Goal: Task Accomplishment & Management: Use online tool/utility

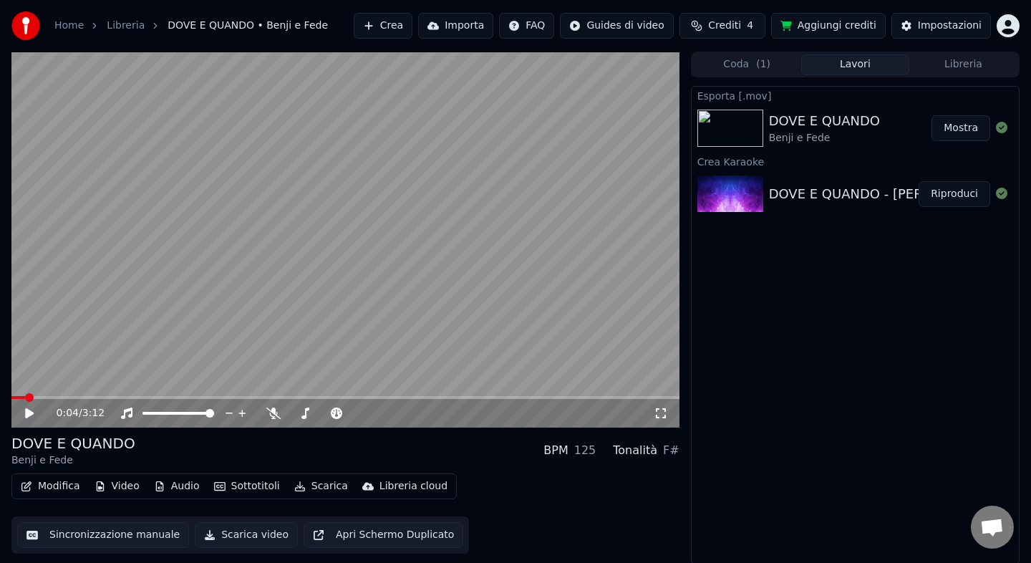
click at [26, 412] on icon at bounding box center [29, 413] width 9 height 10
click at [34, 418] on icon at bounding box center [40, 413] width 34 height 11
click at [868, 201] on div "DOVE E QUANDO - [PERSON_NAME] e Fede" at bounding box center [908, 194] width 278 height 20
click at [877, 115] on div "DOVE E QUANDO [PERSON_NAME] e Fede" at bounding box center [850, 127] width 163 height 34
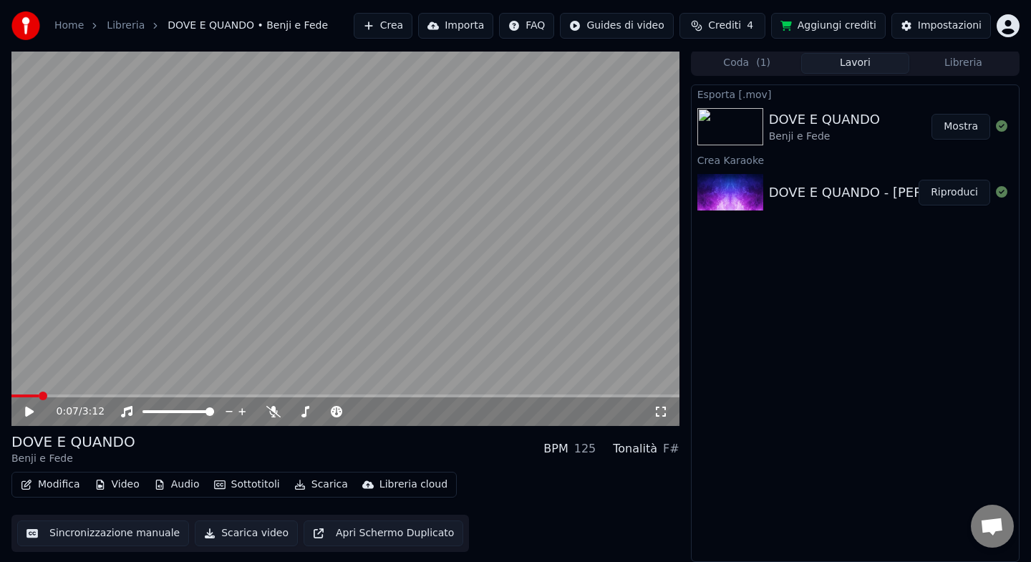
click at [810, 193] on div "DOVE E QUANDO - [PERSON_NAME] e Fede" at bounding box center [908, 193] width 278 height 20
click at [357, 463] on div "DOVE E QUANDO [PERSON_NAME] e Fede BPM 125 Tonalità F#" at bounding box center [345, 449] width 668 height 34
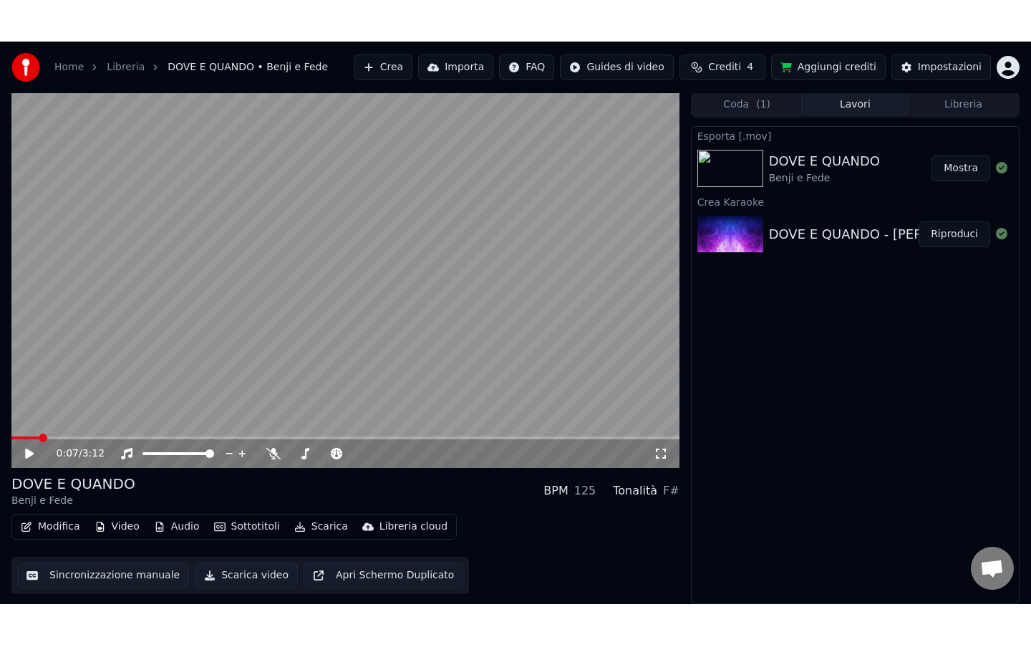
scroll to position [0, 0]
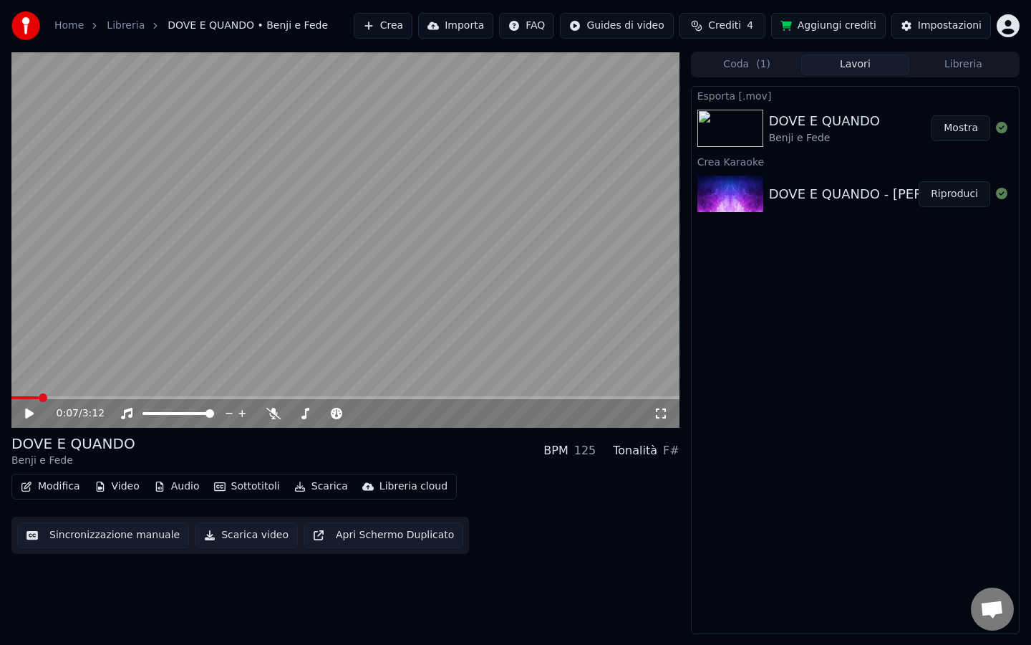
click at [64, 493] on button "Modifica" at bounding box center [50, 486] width 71 height 20
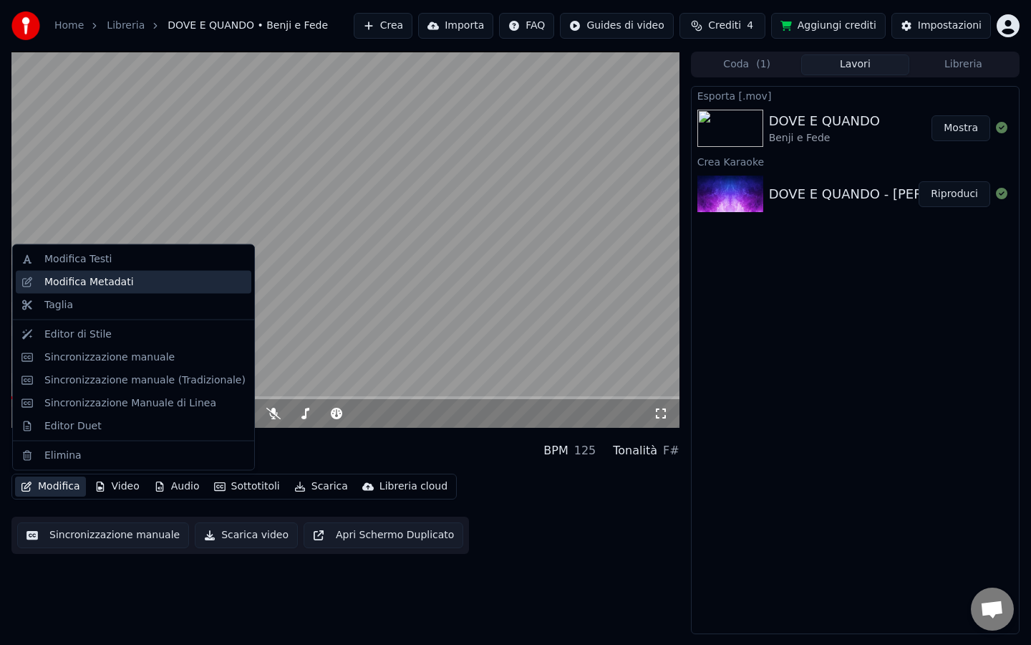
click at [125, 282] on div "Modifica Metadati" at bounding box center [89, 281] width 90 height 14
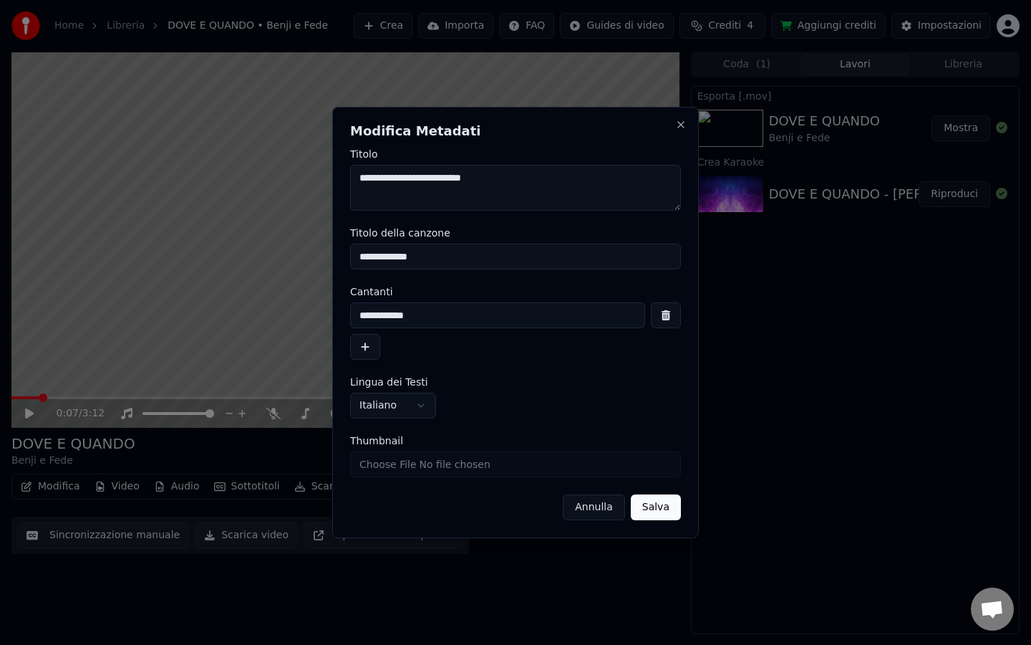
click at [600, 511] on button "Annulla" at bounding box center [594, 507] width 62 height 26
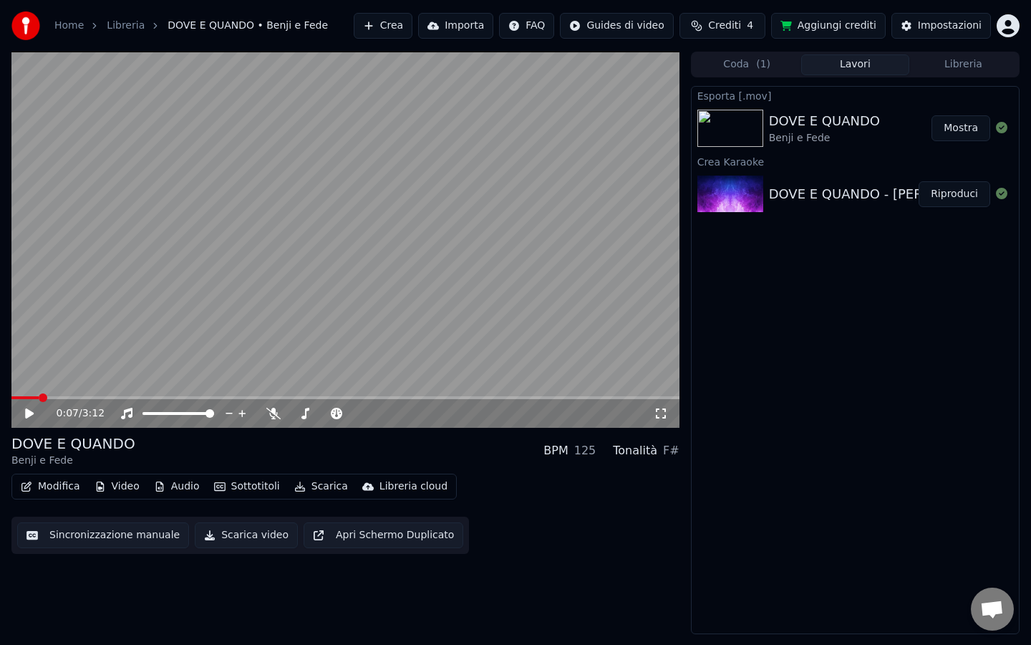
click at [327, 239] on video at bounding box center [345, 240] width 668 height 376
click at [540, 192] on video at bounding box center [345, 240] width 668 height 376
click at [60, 483] on button "Modifica" at bounding box center [50, 486] width 71 height 20
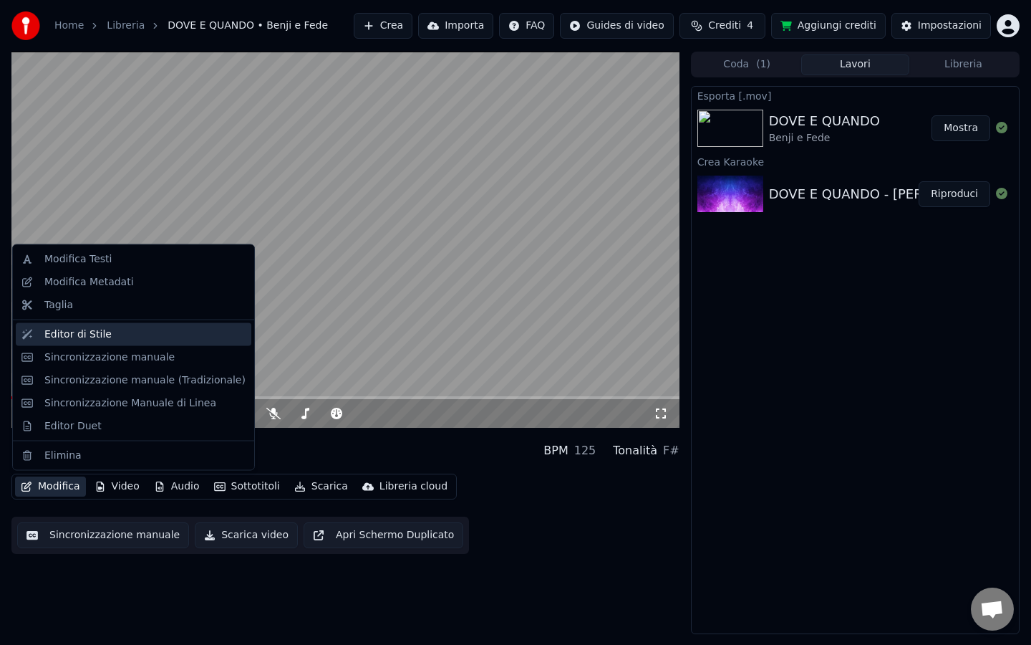
click at [108, 339] on div "Editor di Stile" at bounding box center [144, 334] width 201 height 14
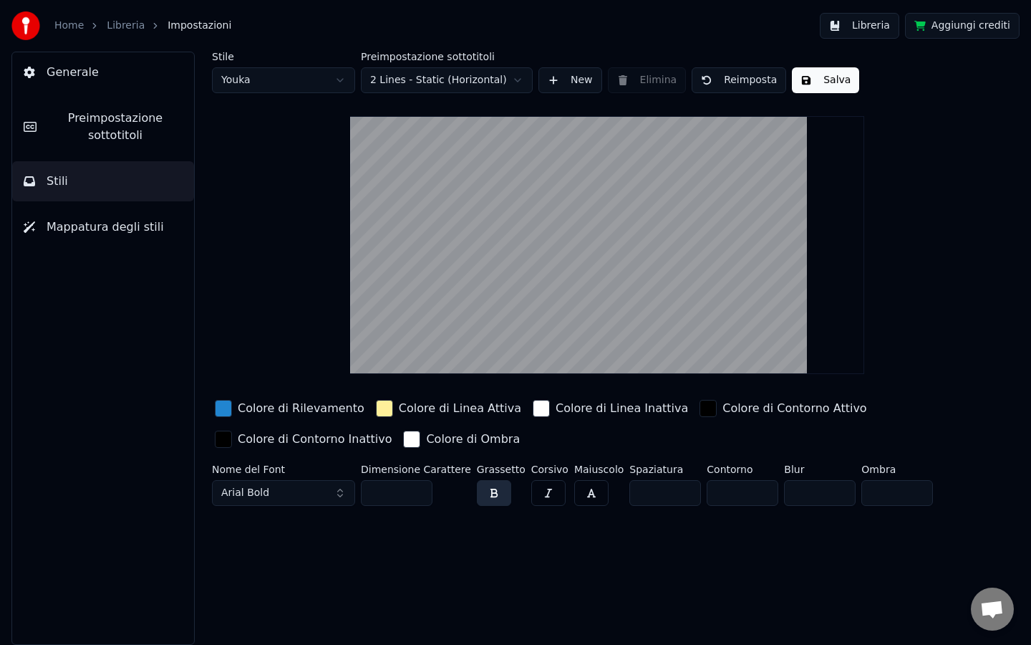
click at [123, 138] on span "Preimpostazione sottotitoli" at bounding box center [115, 127] width 135 height 34
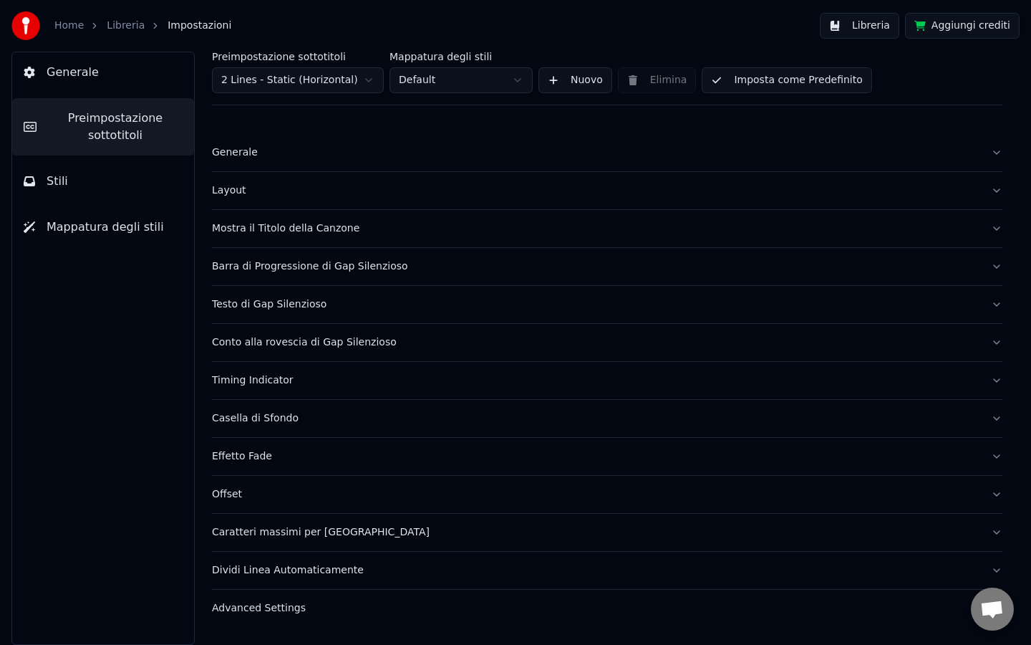
click at [383, 161] on button "Generale" at bounding box center [607, 152] width 791 height 37
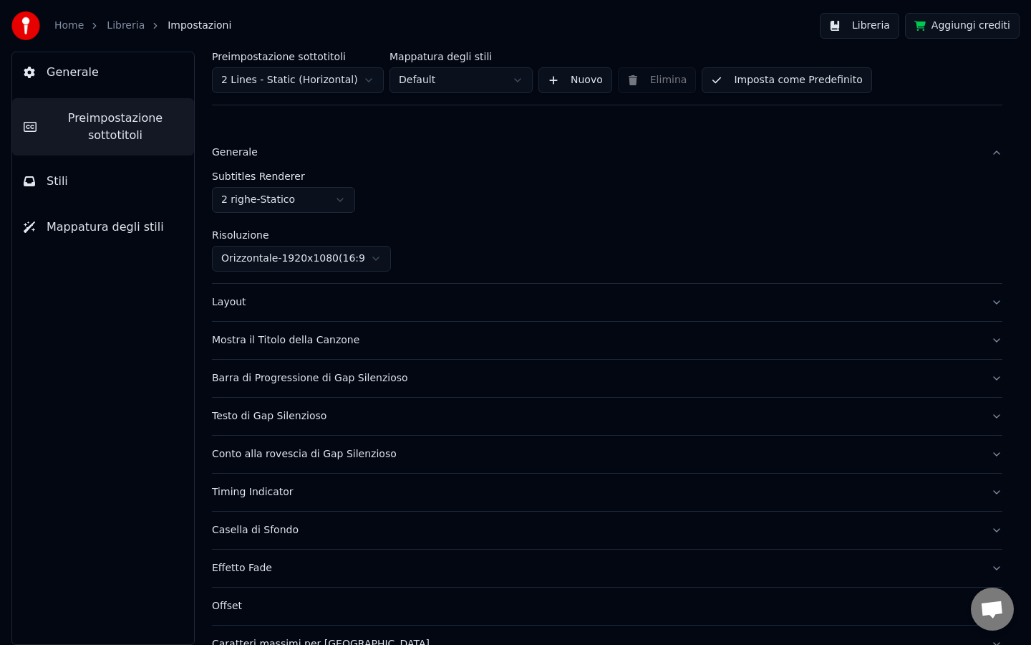
click at [365, 168] on button "Generale" at bounding box center [607, 152] width 791 height 37
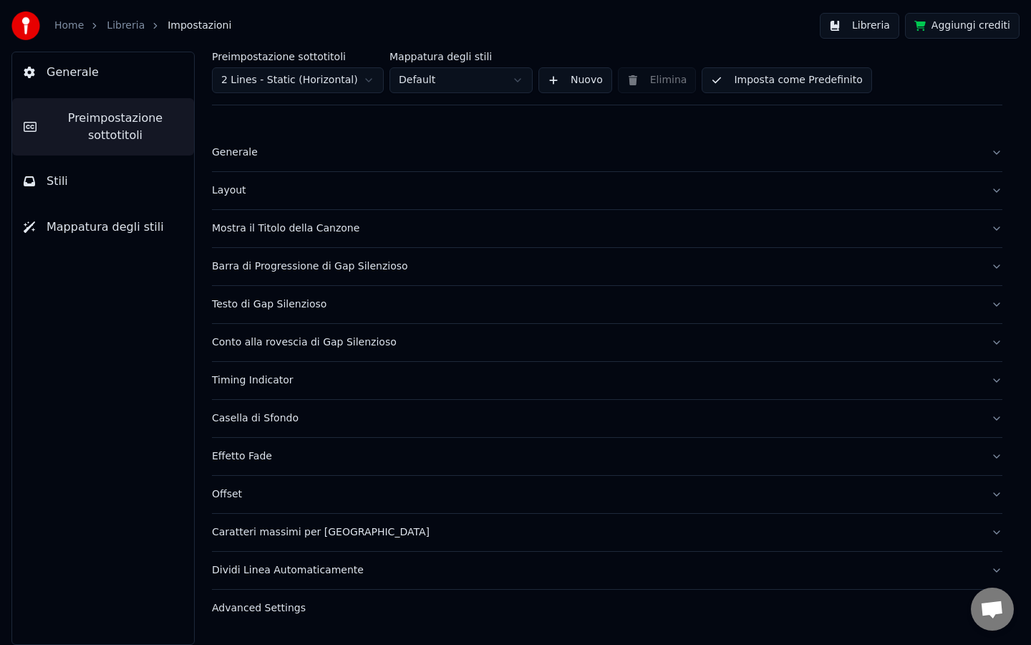
click at [347, 189] on div "Layout" at bounding box center [596, 190] width 768 height 14
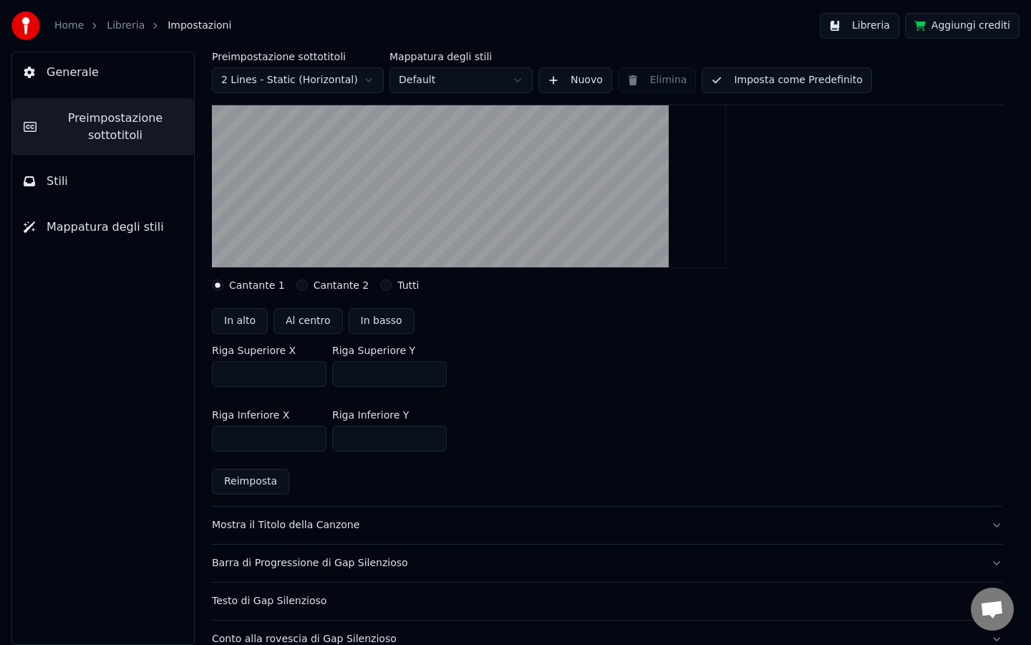
scroll to position [233, 0]
click at [310, 322] on button "Al centro" at bounding box center [308, 319] width 69 height 26
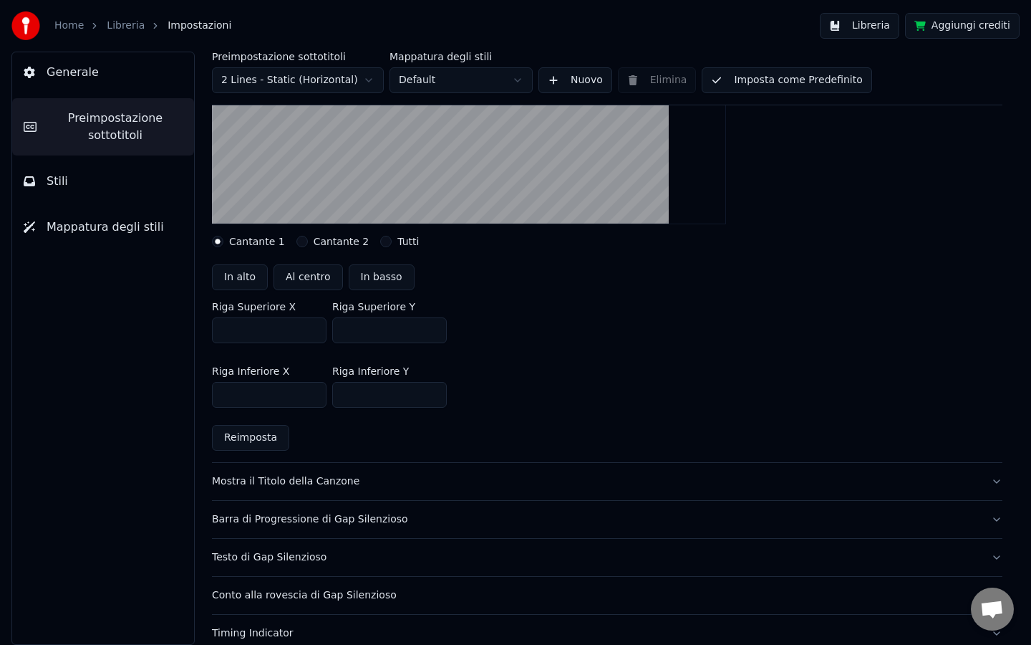
scroll to position [0, 0]
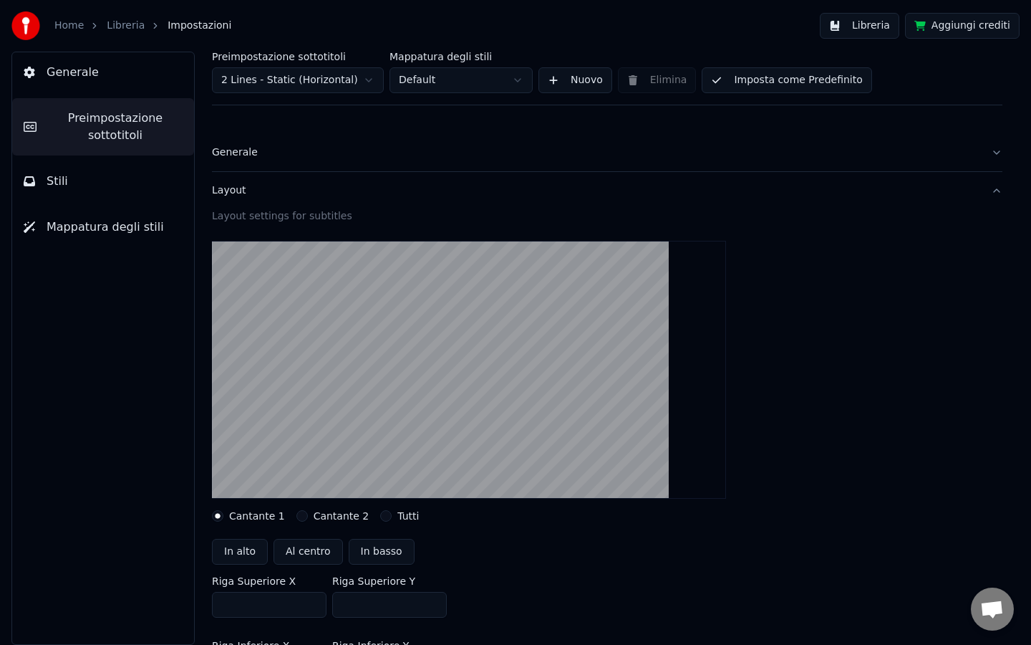
click at [406, 215] on div "Layout settings for subtitles" at bounding box center [607, 216] width 791 height 14
click at [406, 195] on div "Layout" at bounding box center [596, 190] width 768 height 14
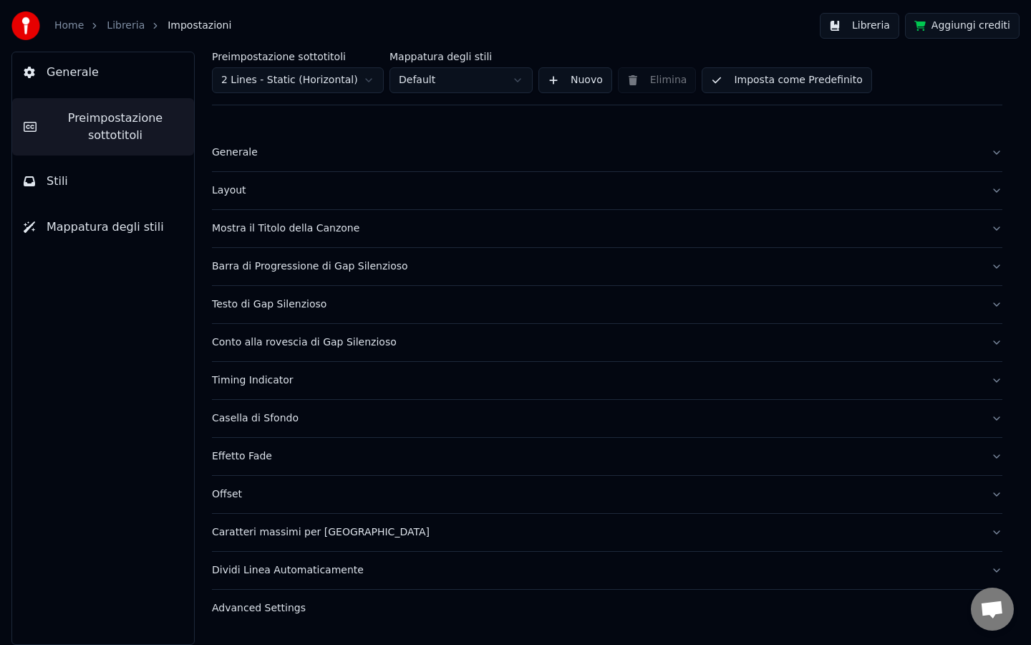
click at [391, 231] on div "Mostra il Titolo della Canzone" at bounding box center [596, 228] width 768 height 14
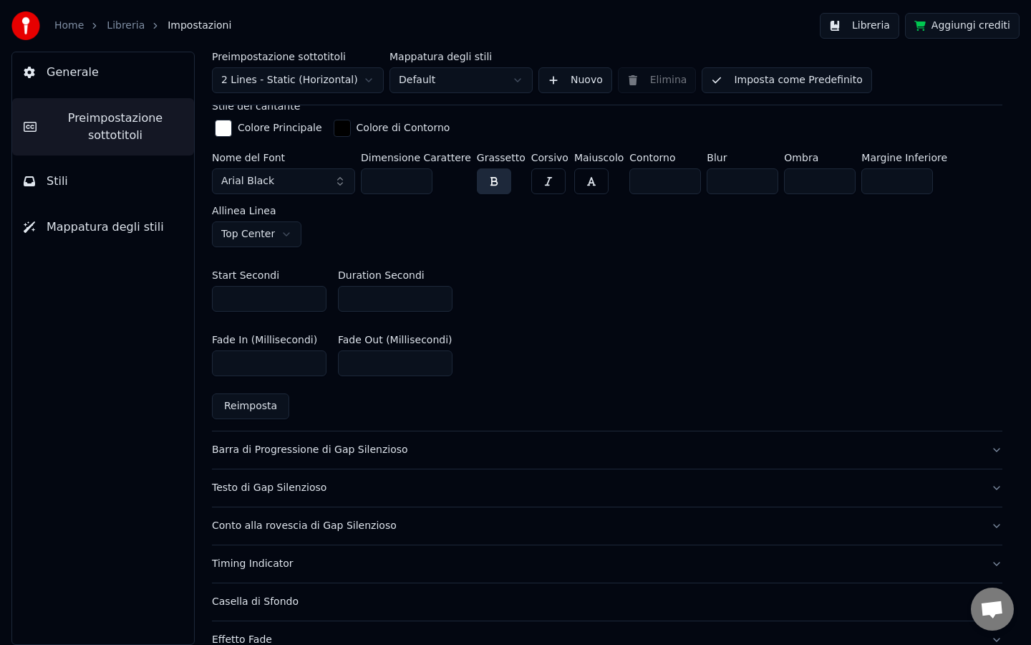
scroll to position [663, 0]
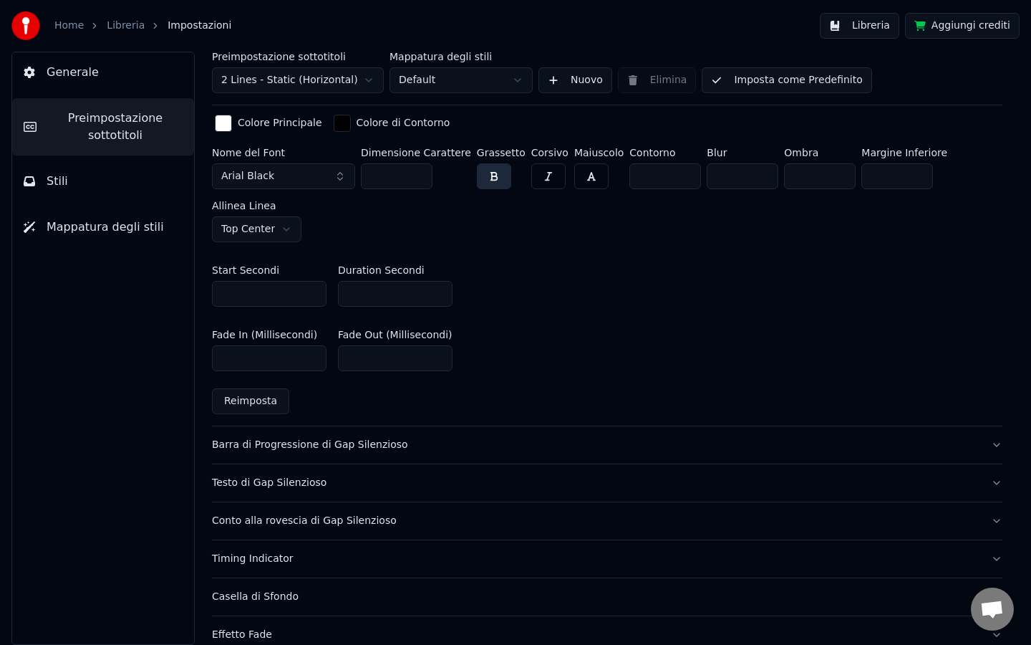
click at [253, 291] on input "*" at bounding box center [269, 294] width 115 height 26
click at [433, 445] on div "Barra di Progressione di Gap Silenzioso" at bounding box center [596, 445] width 768 height 14
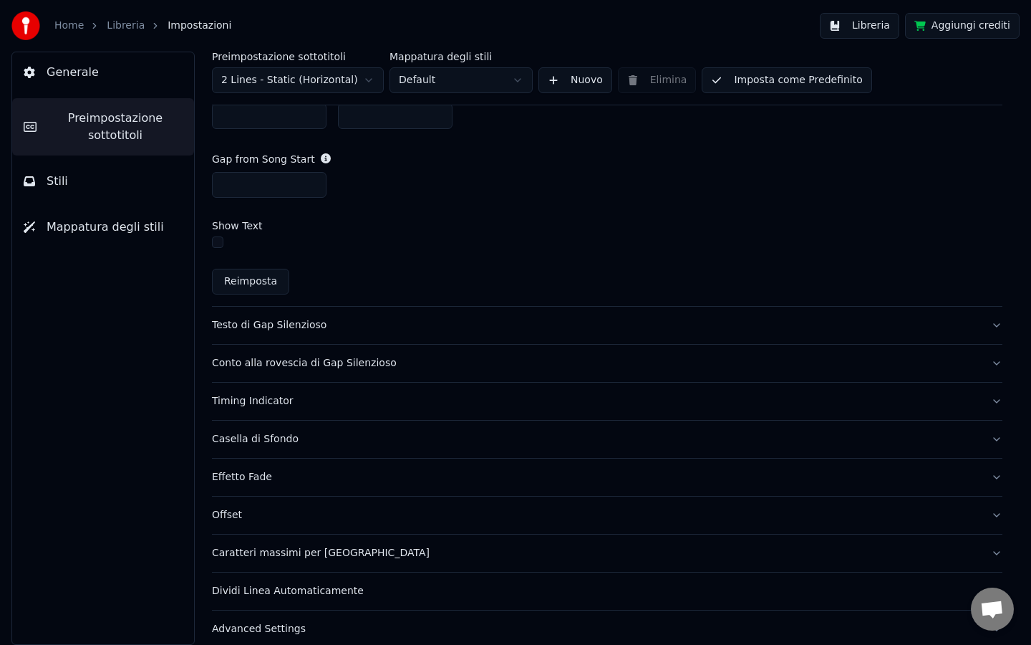
scroll to position [867, 0]
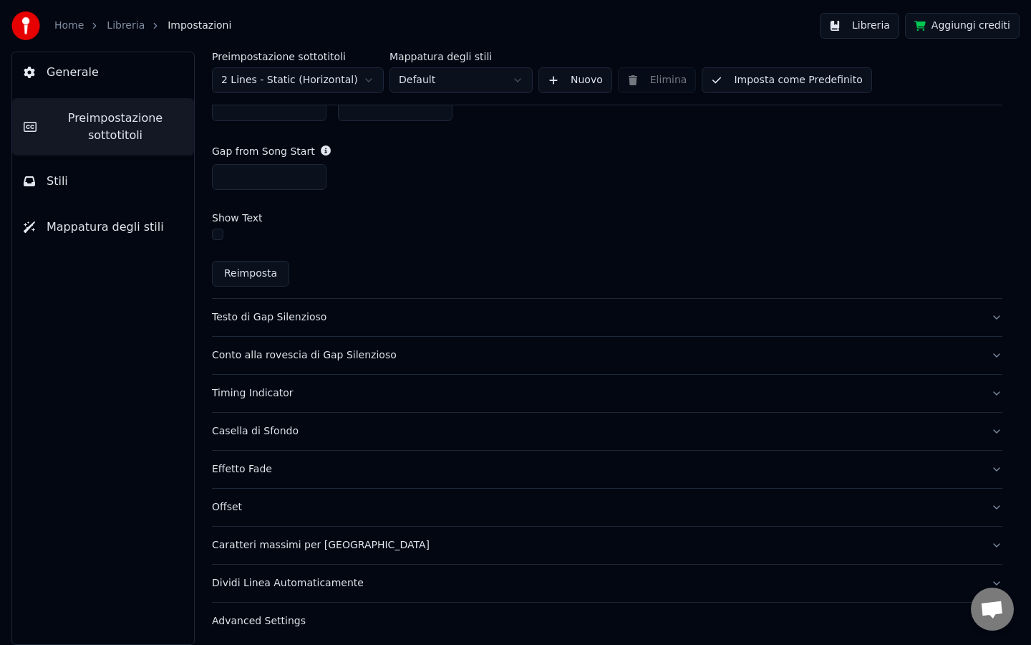
click at [413, 364] on button "Conto alla rovescia di Gap Silenzioso" at bounding box center [607, 355] width 791 height 37
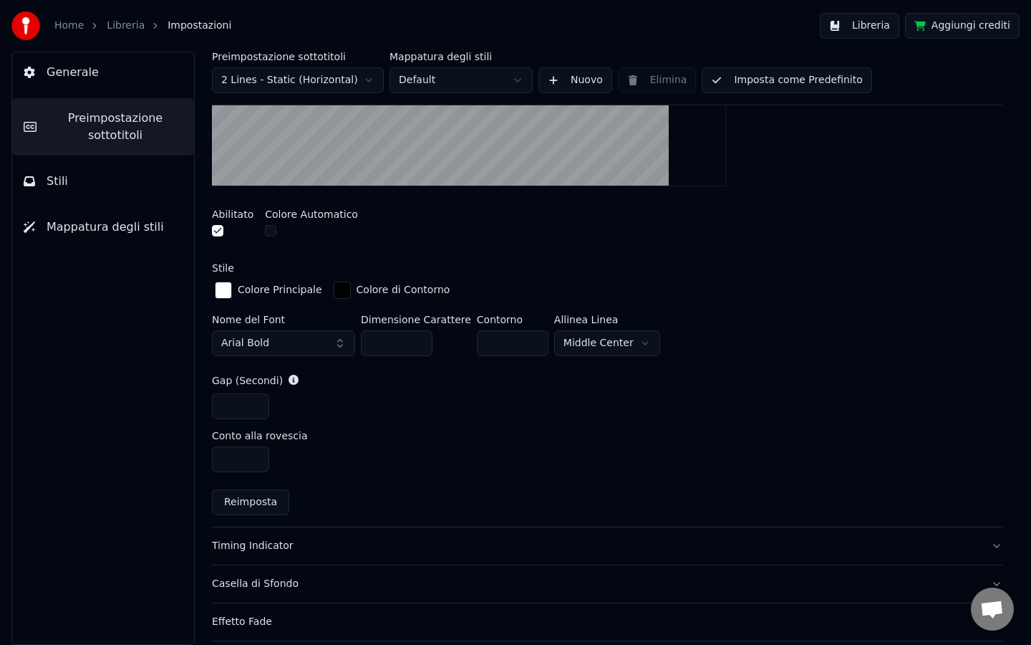
scroll to position [466, 0]
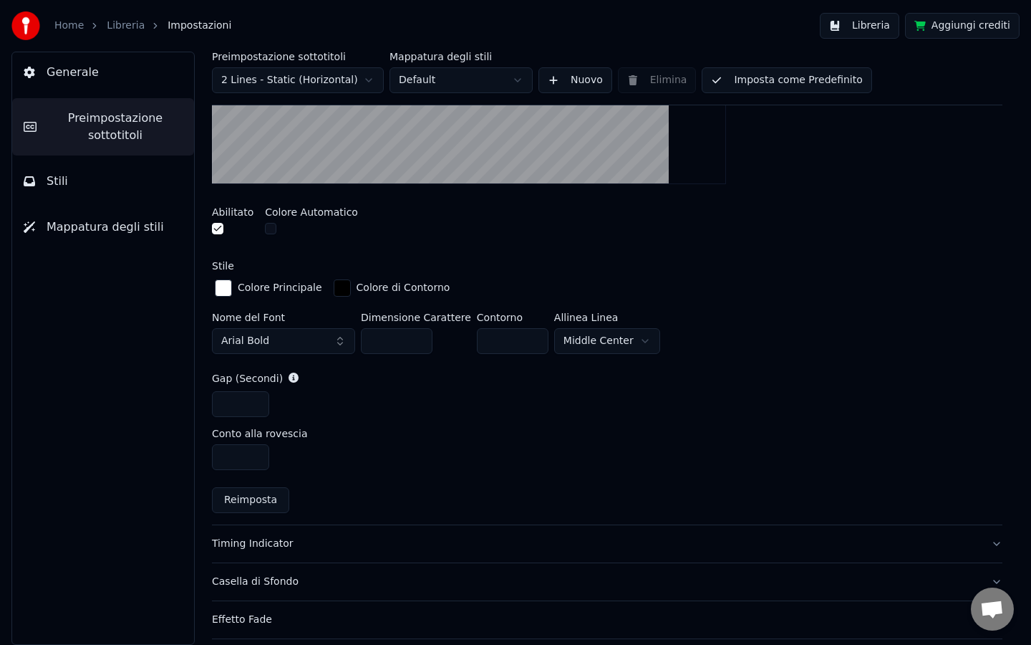
click at [255, 407] on input "*" at bounding box center [240, 404] width 57 height 26
click at [256, 407] on input "*" at bounding box center [240, 404] width 57 height 26
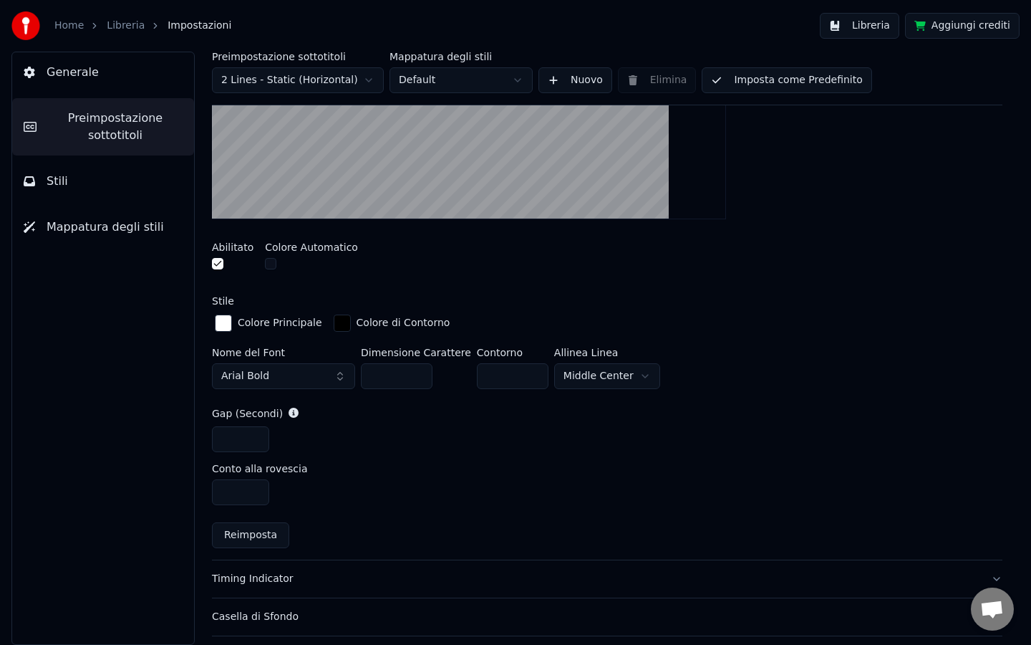
scroll to position [438, 0]
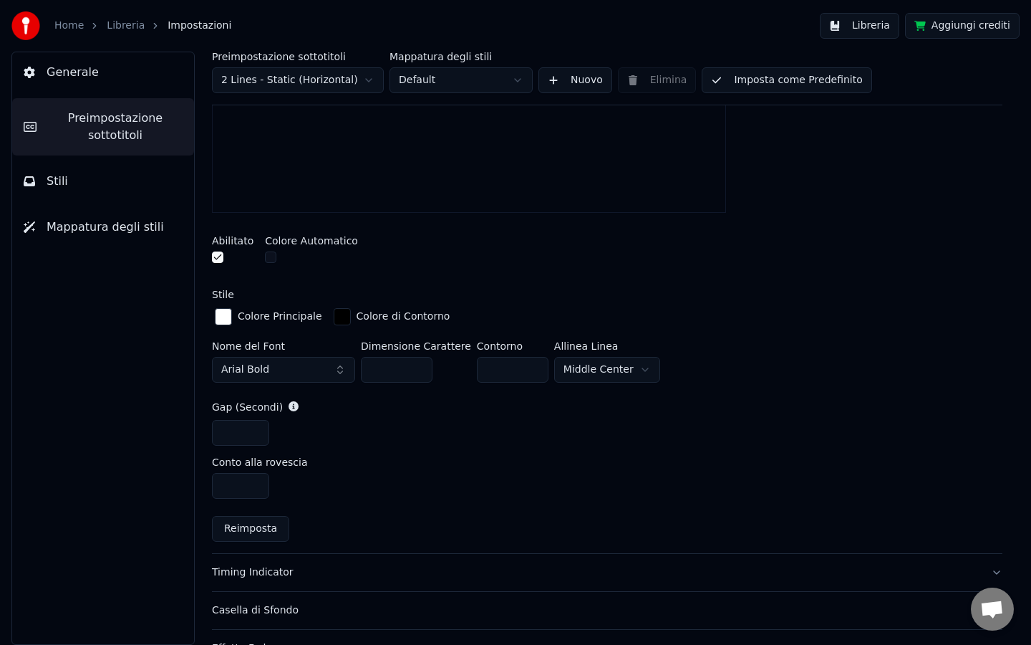
click at [257, 435] on input "*" at bounding box center [240, 433] width 57 height 26
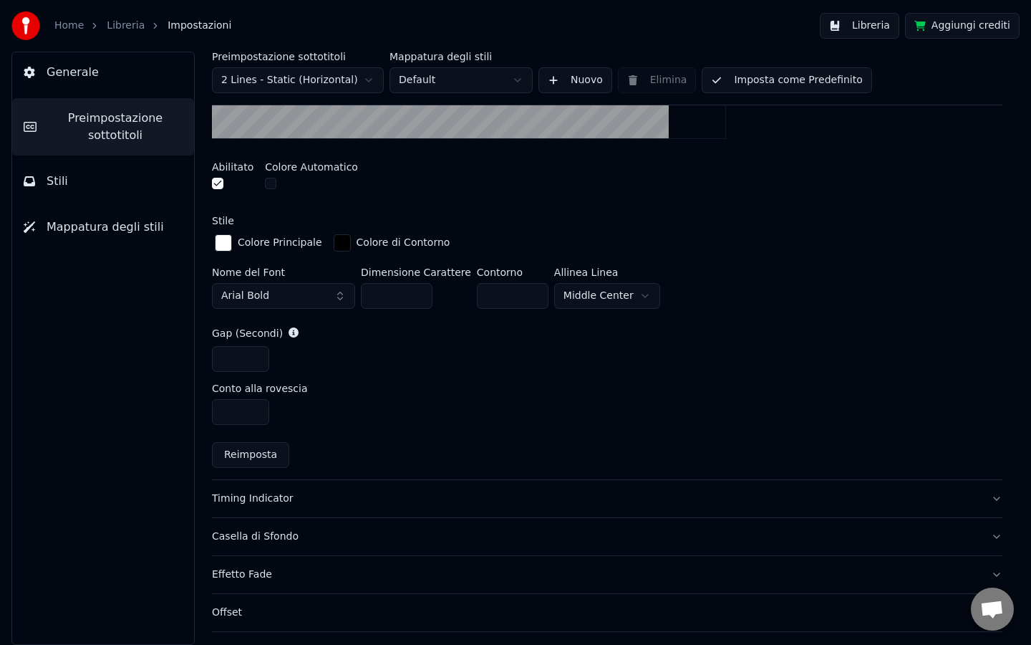
scroll to position [524, 0]
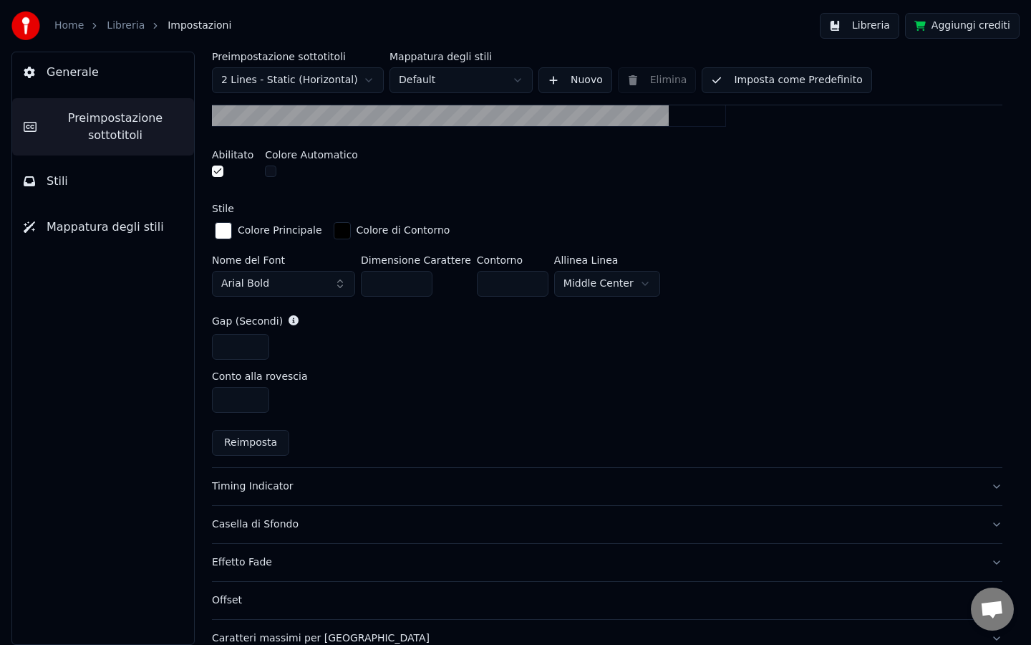
click at [257, 343] on input "*" at bounding box center [240, 347] width 57 height 26
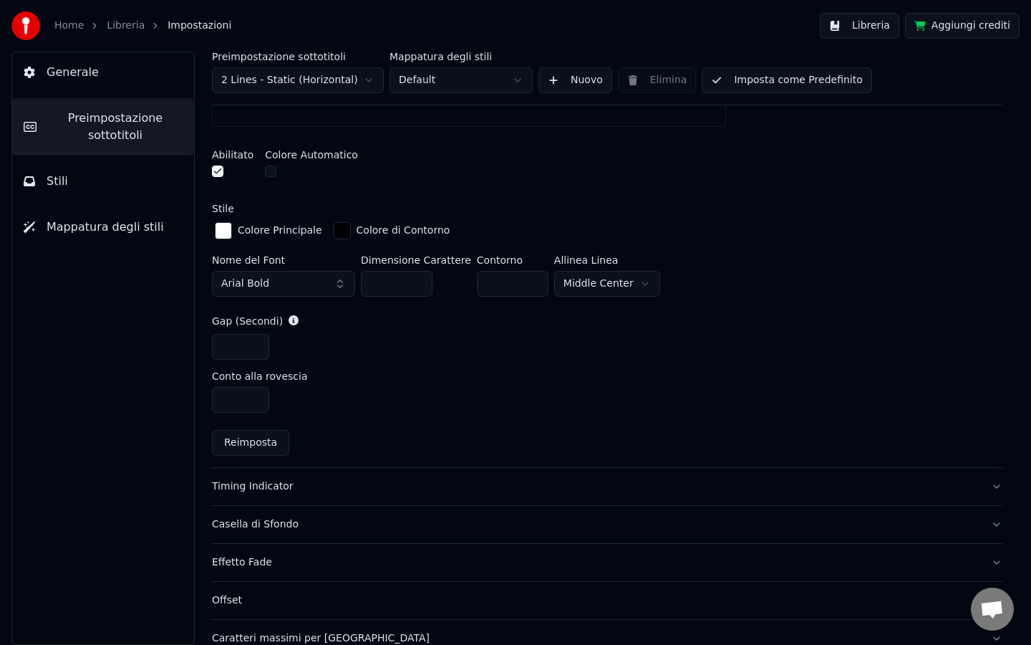
click at [257, 343] on input "*" at bounding box center [240, 347] width 57 height 26
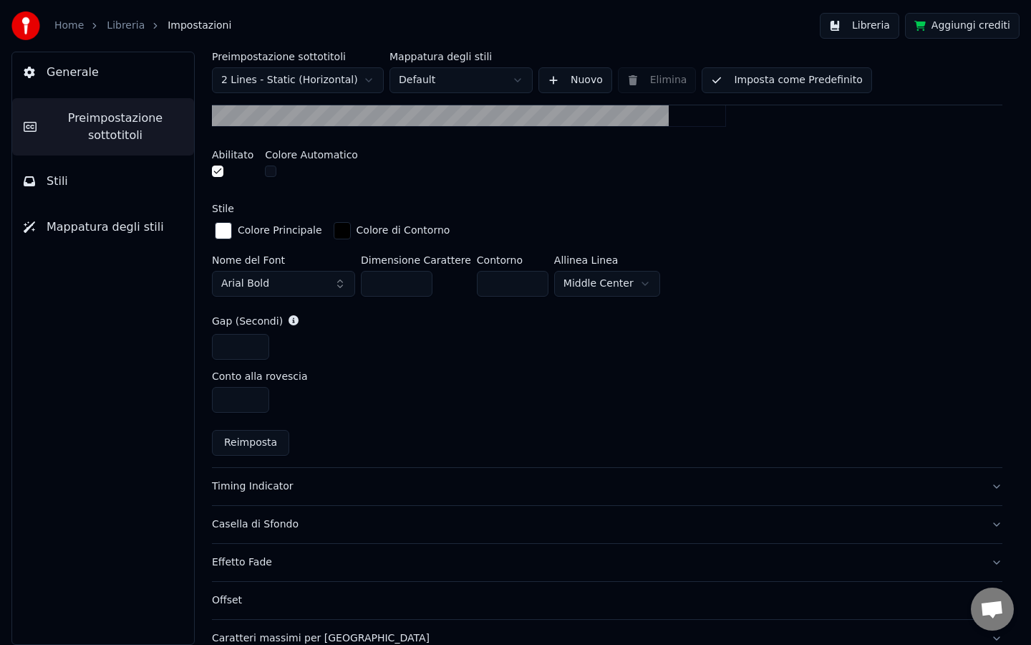
click at [257, 343] on input "*" at bounding box center [240, 347] width 57 height 26
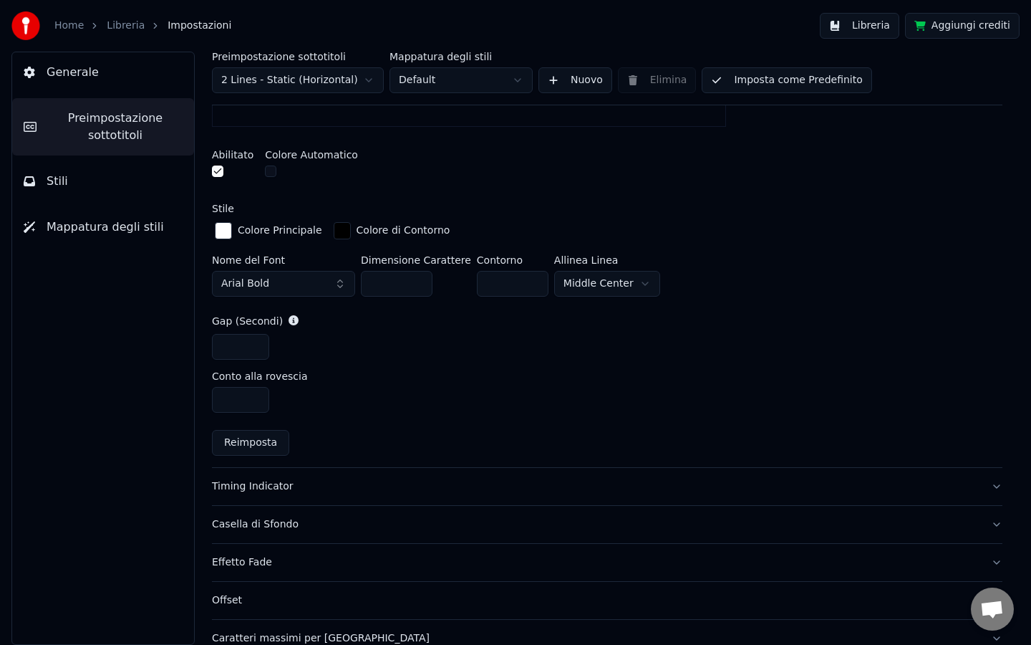
click at [257, 343] on input "*" at bounding box center [240, 347] width 57 height 26
type input "**"
click at [257, 343] on input "**" at bounding box center [240, 347] width 57 height 26
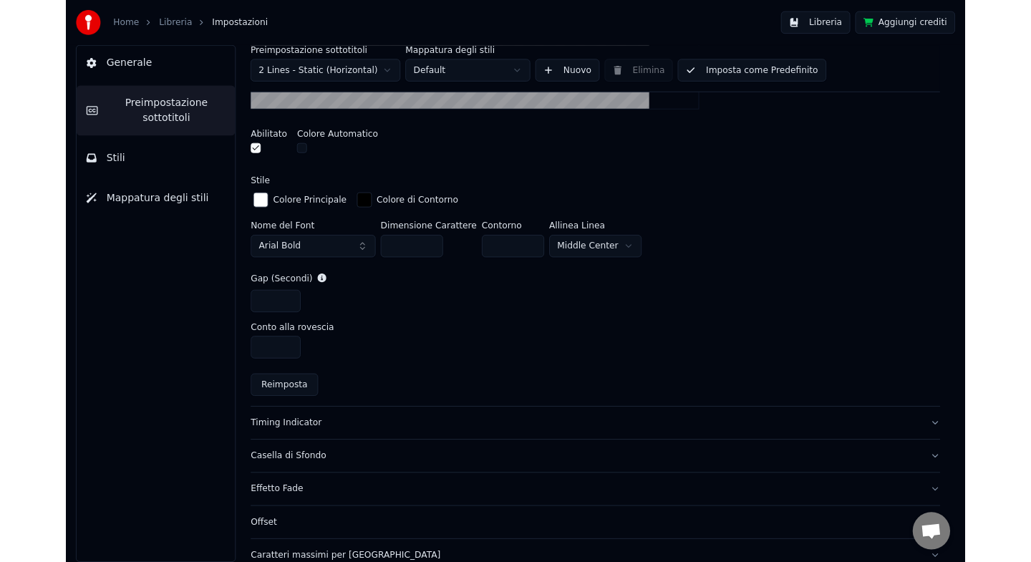
scroll to position [526, 0]
